Goal: Task Accomplishment & Management: Manage account settings

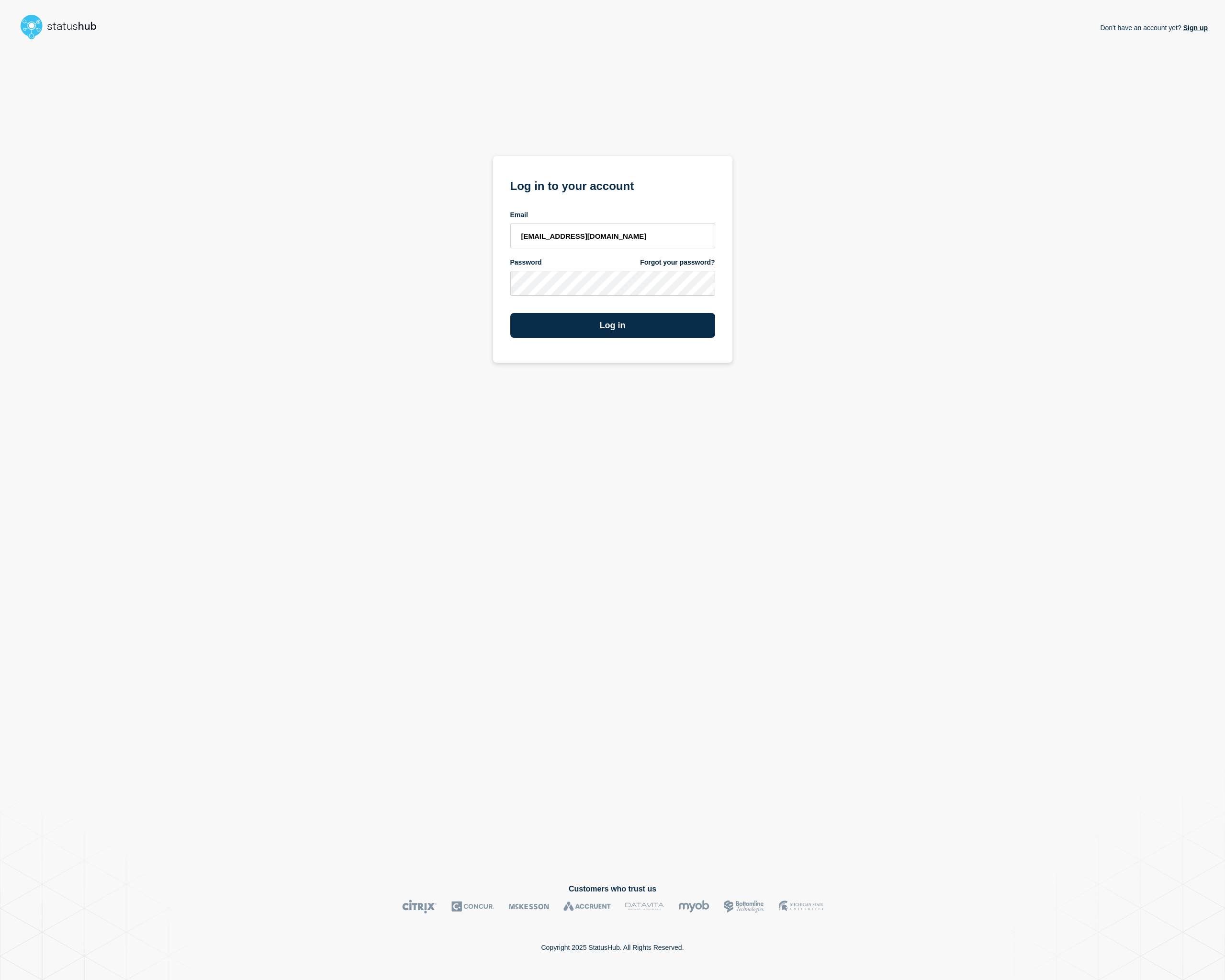
click at [633, 323] on button "Log in" at bounding box center [613, 325] width 205 height 25
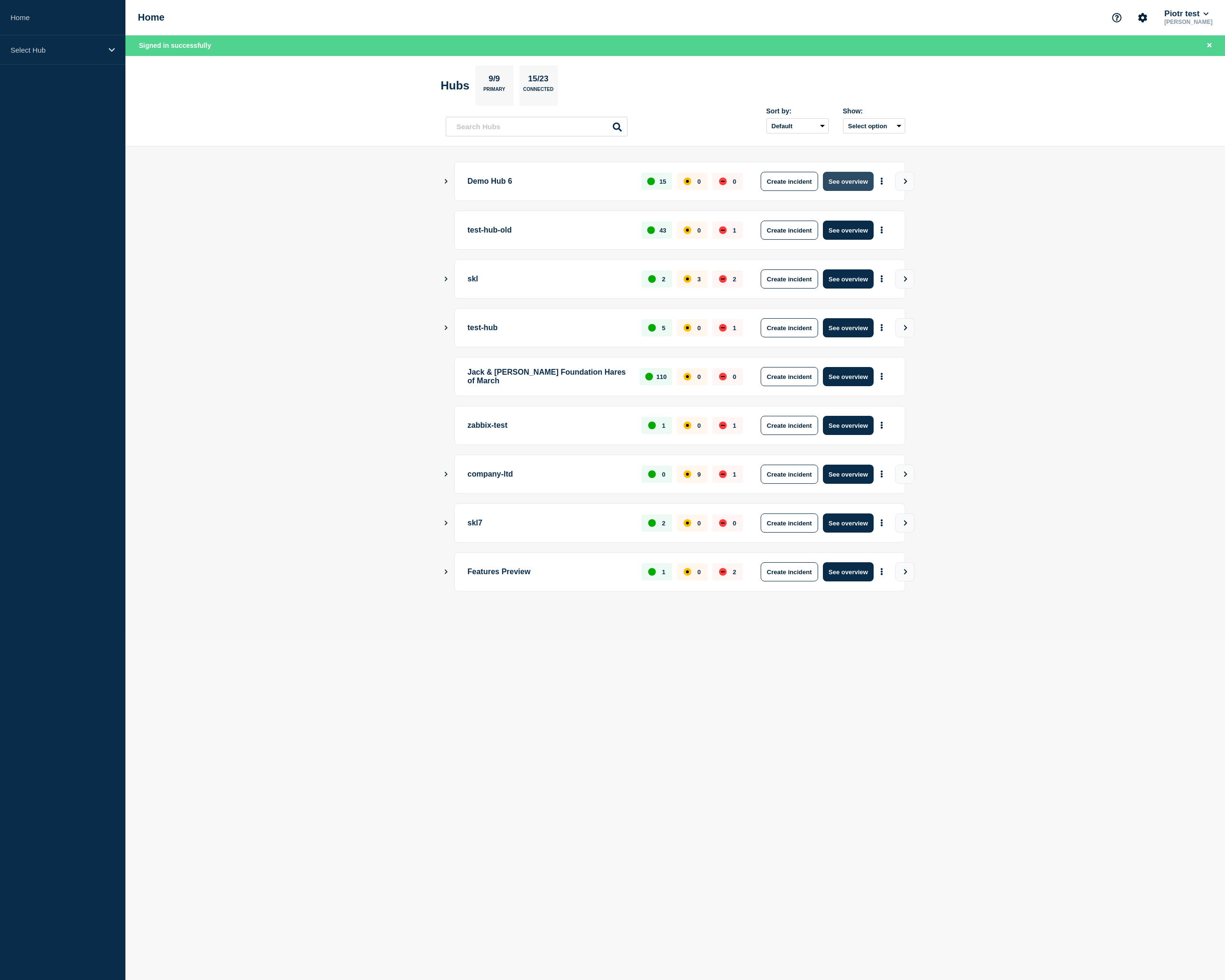
click at [833, 185] on button "See overview" at bounding box center [848, 181] width 50 height 19
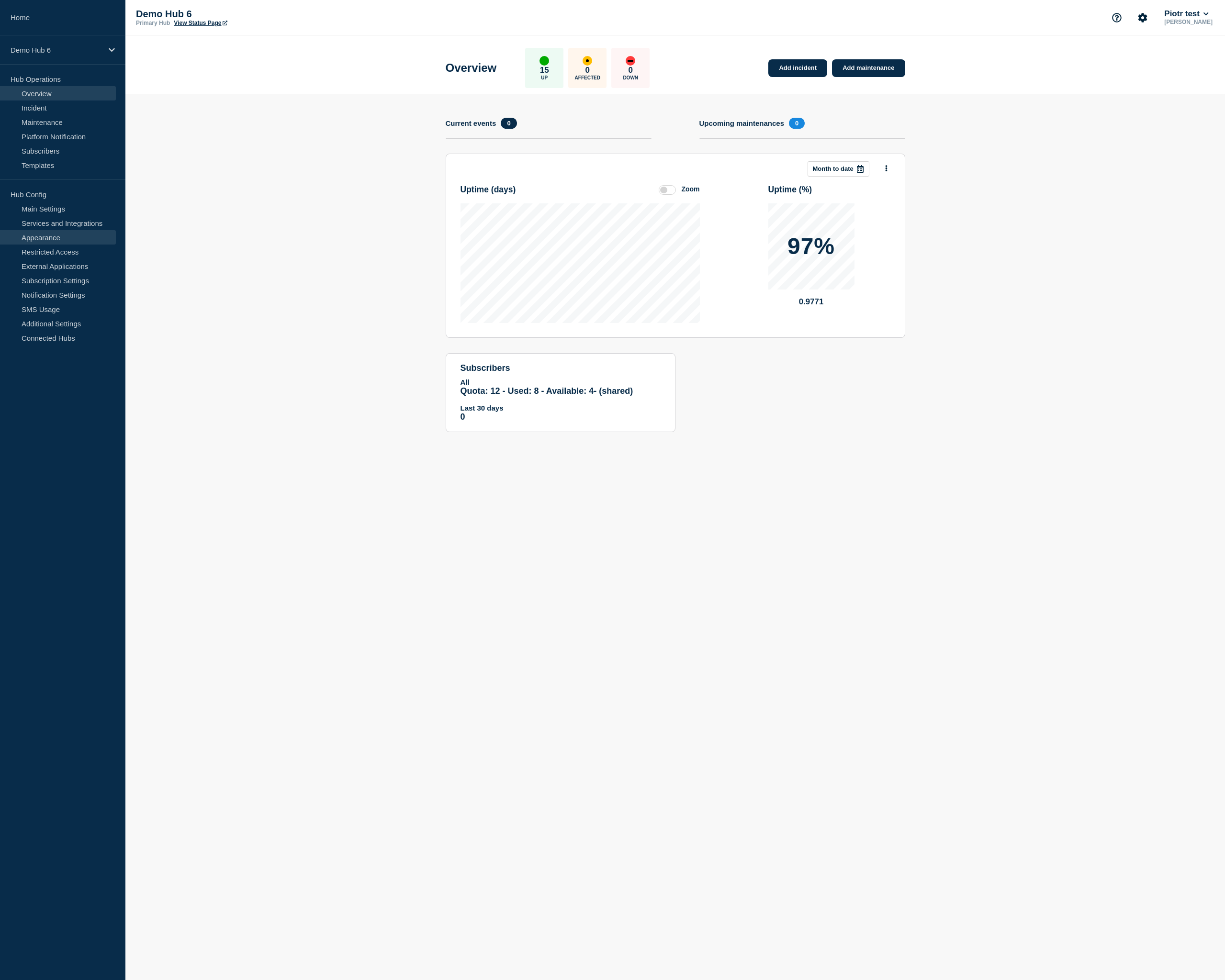
click at [74, 240] on link "Appearance" at bounding box center [58, 237] width 116 height 14
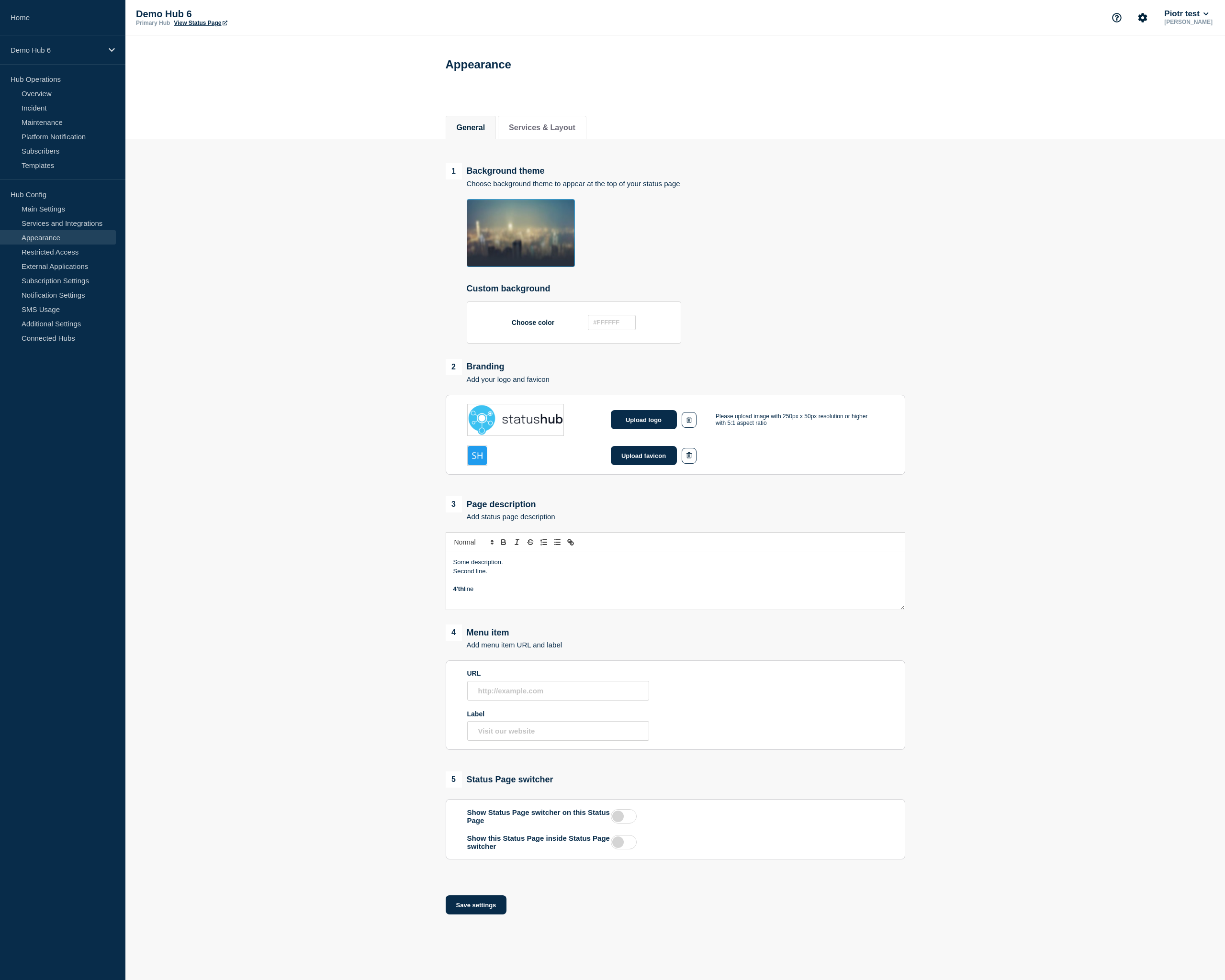
click at [491, 593] on p "4'th line" at bounding box center [675, 589] width 444 height 9
click at [481, 915] on button "Save settings" at bounding box center [476, 905] width 62 height 19
